Goal: Information Seeking & Learning: Learn about a topic

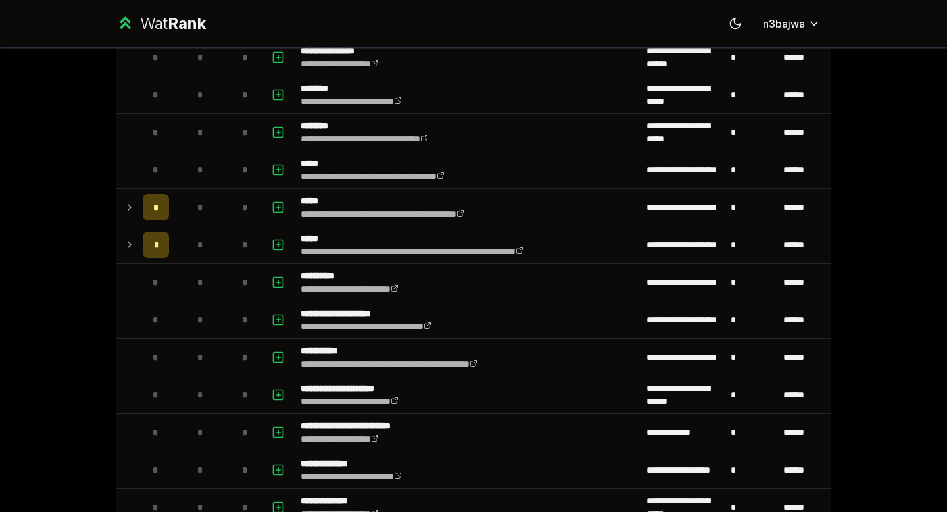
scroll to position [398, 0]
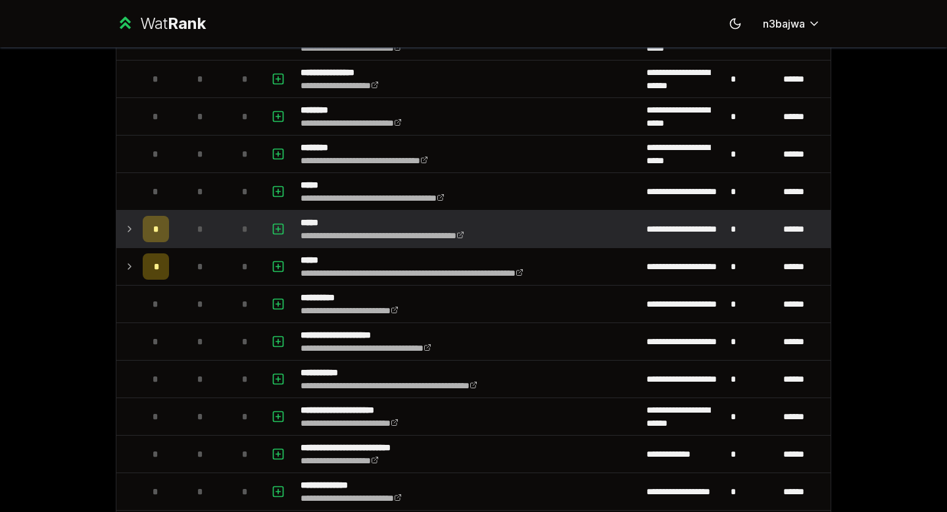
click at [156, 226] on span "*" at bounding box center [156, 228] width 6 height 13
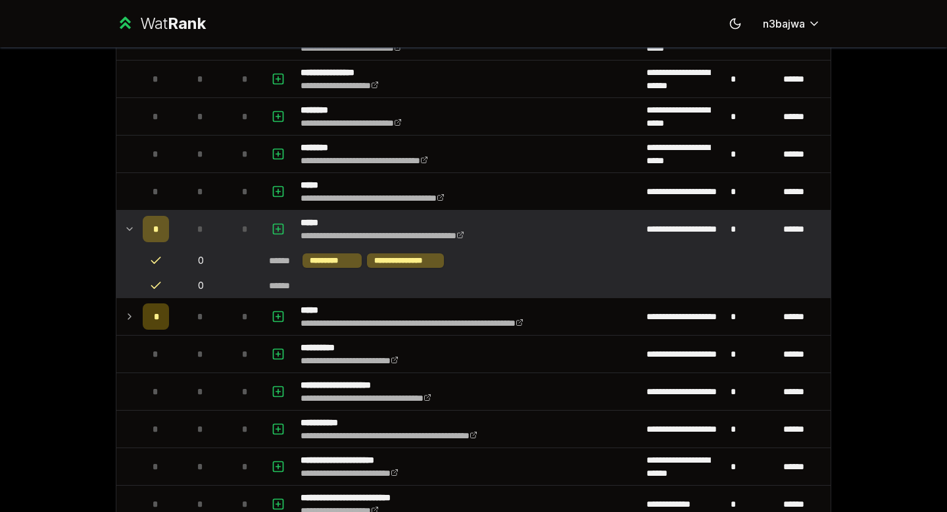
click at [156, 226] on span "*" at bounding box center [156, 228] width 6 height 13
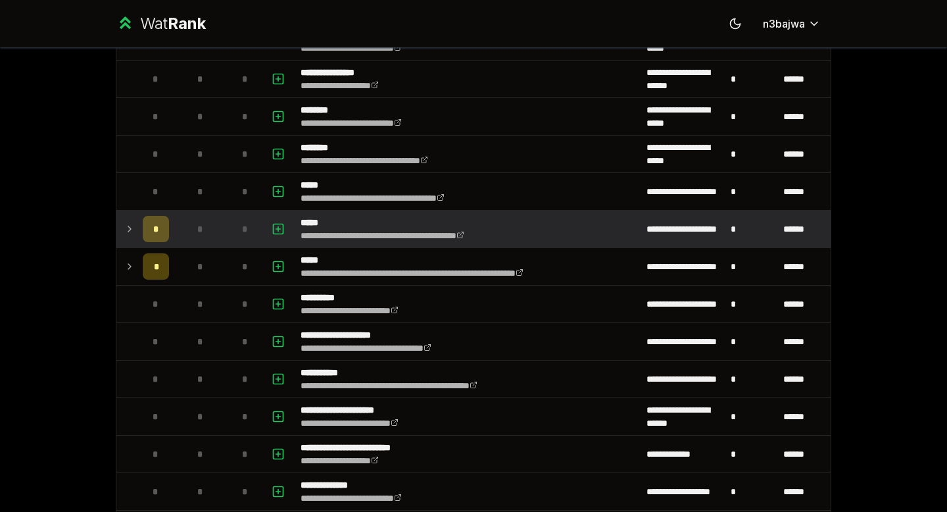
click at [156, 226] on span "*" at bounding box center [156, 228] width 6 height 13
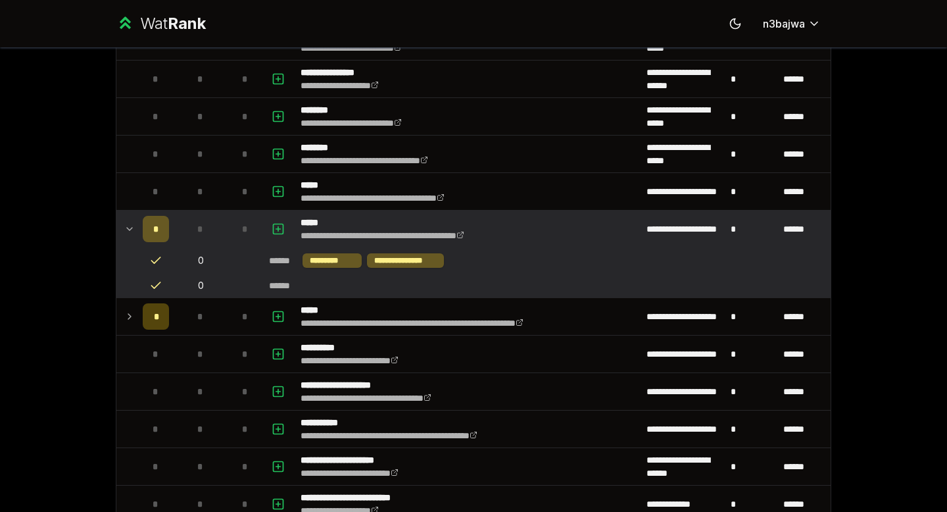
click at [156, 226] on span "*" at bounding box center [156, 228] width 6 height 13
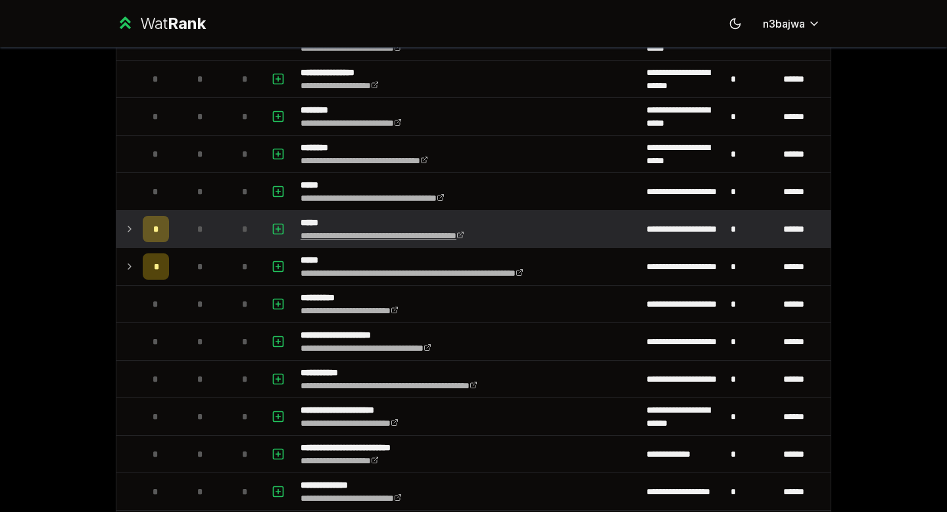
click at [323, 235] on link "**********" at bounding box center [382, 235] width 164 height 9
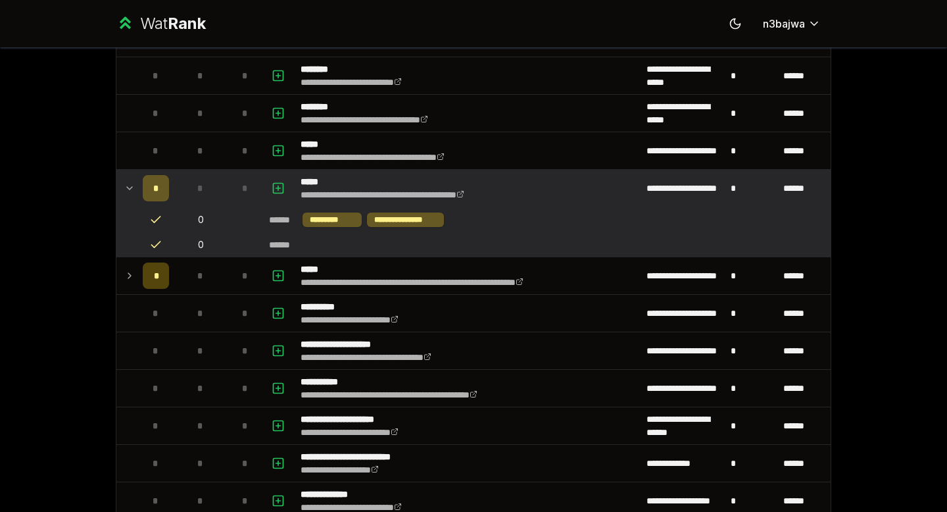
scroll to position [0, 0]
